Goal: Check status: Check status

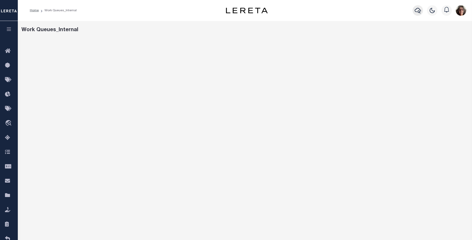
click at [417, 11] on icon "button" at bounding box center [417, 10] width 6 height 6
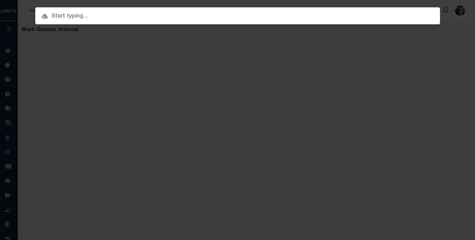
paste input "S15 000 075 000"
type input "S15 000 075 000"
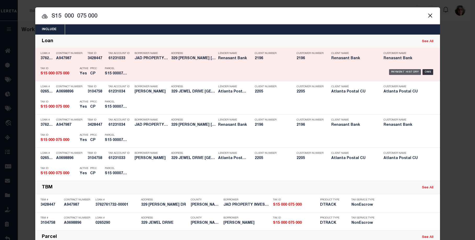
click at [405, 72] on div "Payment History" at bounding box center [405, 72] width 32 height 6
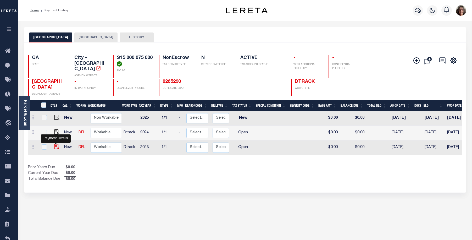
click at [55, 144] on img "" at bounding box center [56, 146] width 5 height 5
checkbox input "true"
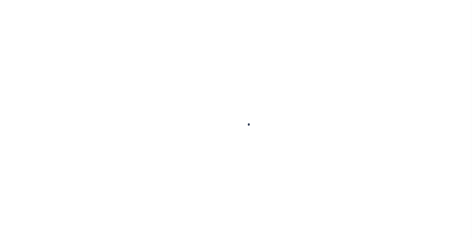
checkbox input "false"
type input "[DATE]"
select select "OP2"
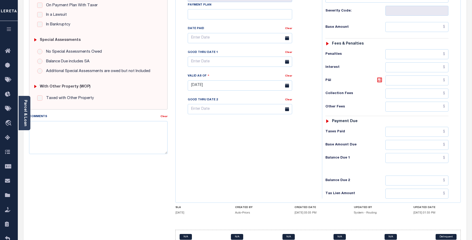
scroll to position [131, 0]
